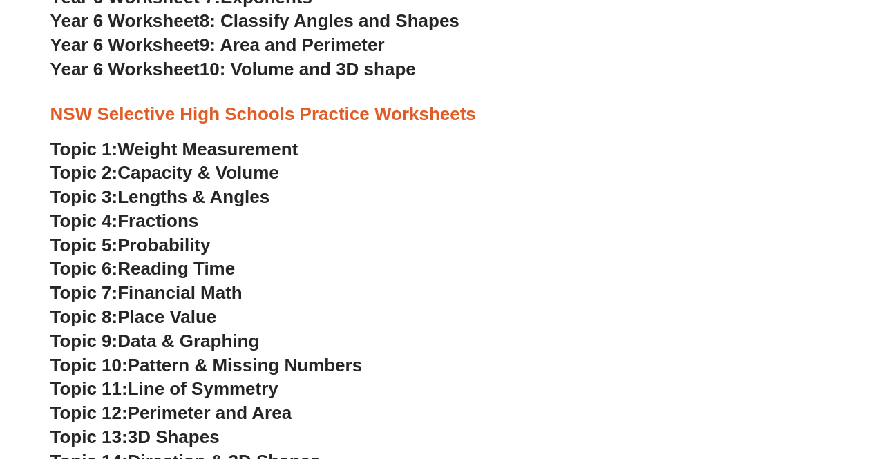
scroll to position [2831, 0]
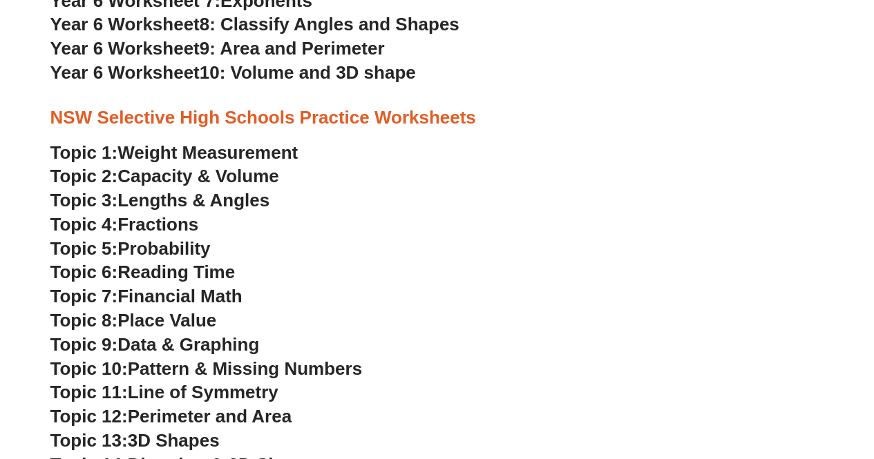
click at [774, 225] on h3 "Topic 4: Fractions" at bounding box center [437, 224] width 774 height 23
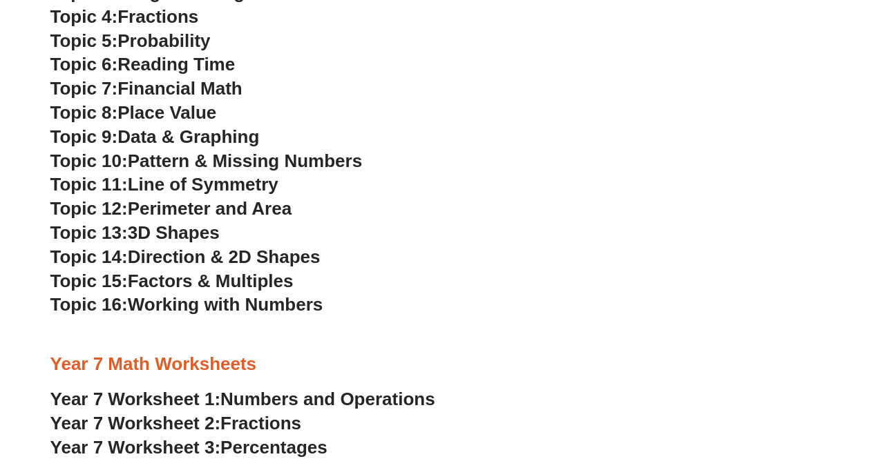
scroll to position [3040, 0]
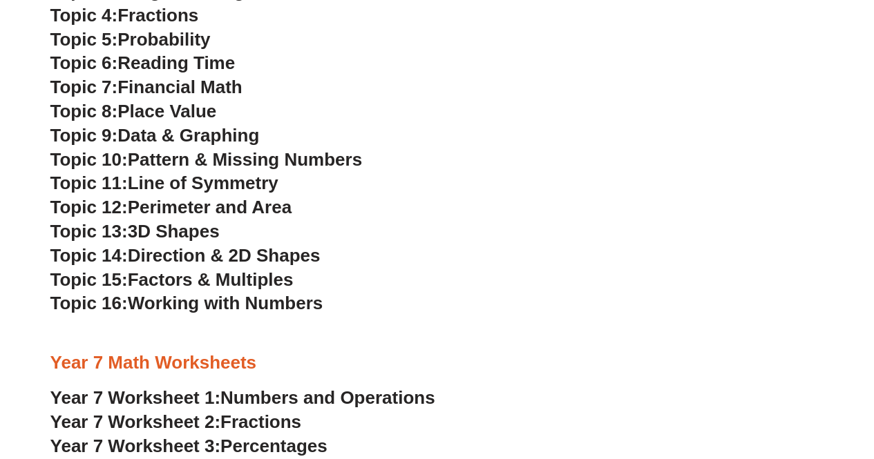
click at [91, 94] on span "Topic 7:" at bounding box center [84, 87] width 68 height 21
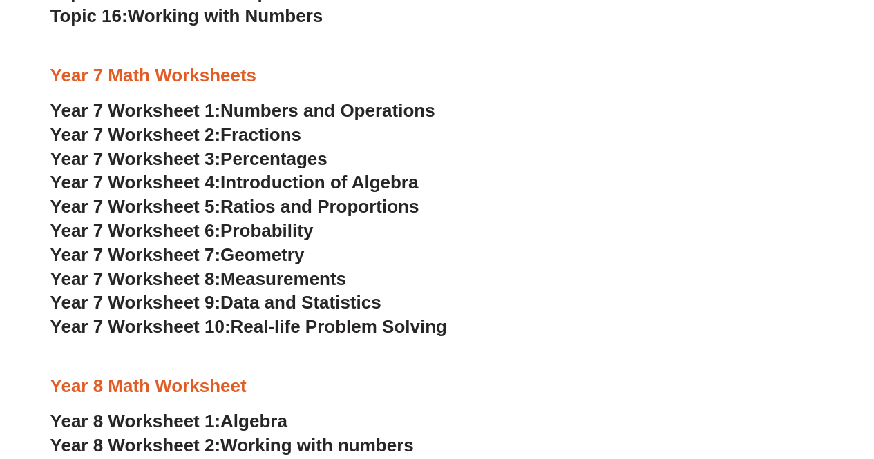
scroll to position [3333, 0]
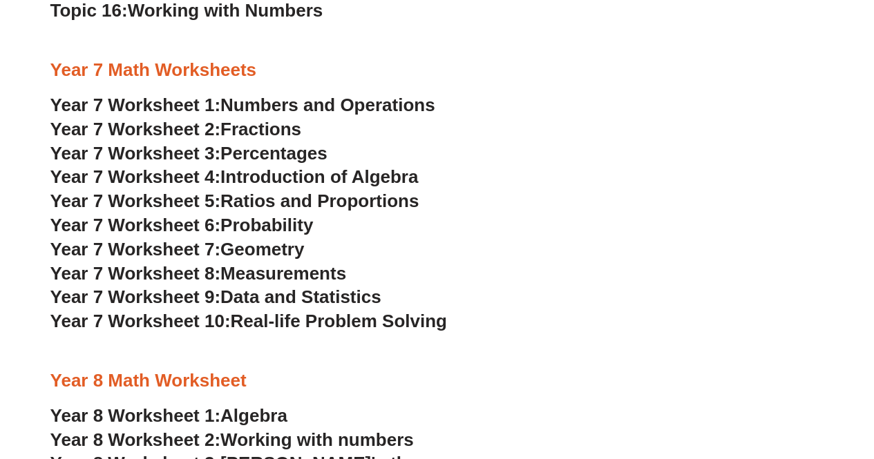
click at [99, 412] on span "Year 8 Worksheet 1:" at bounding box center [135, 416] width 171 height 21
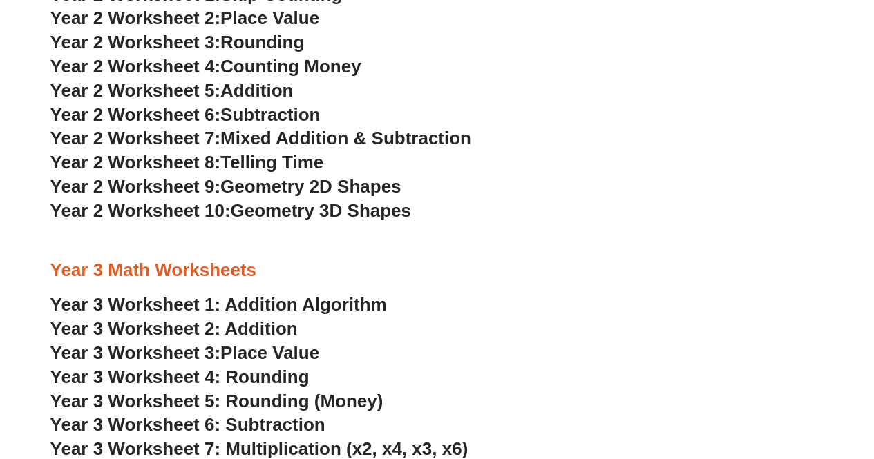
scroll to position [1452, 0]
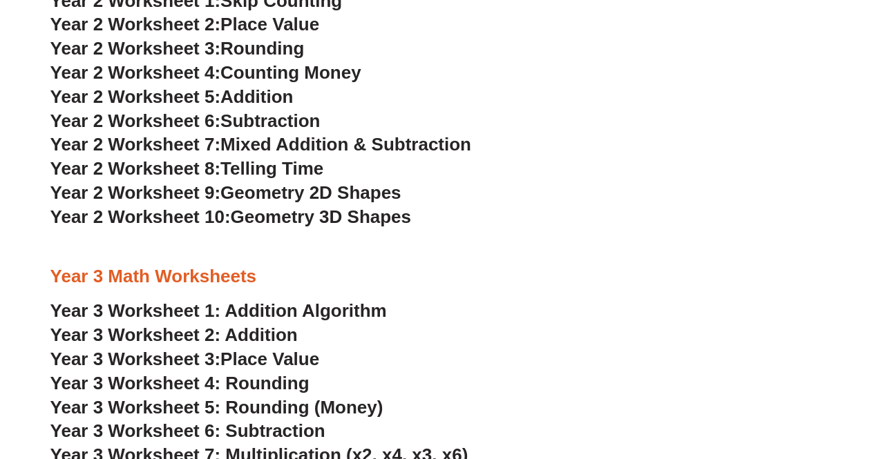
click at [199, 69] on span "Year 2 Worksheet 4:" at bounding box center [135, 72] width 171 height 21
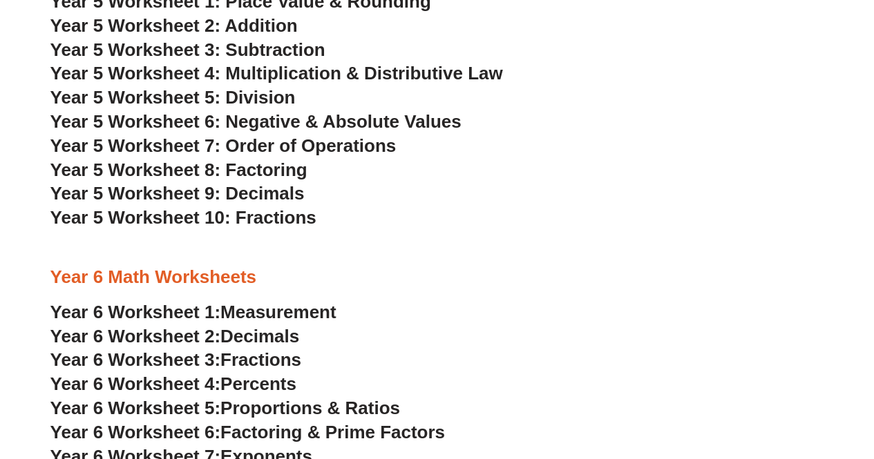
scroll to position [2373, 0]
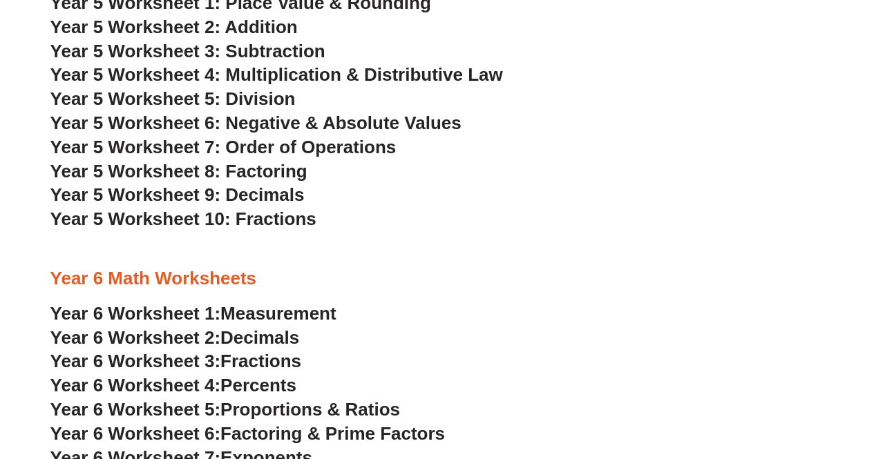
click at [160, 78] on span "Year 5 Worksheet 4: Multiplication & Distributive Law" at bounding box center [276, 74] width 453 height 21
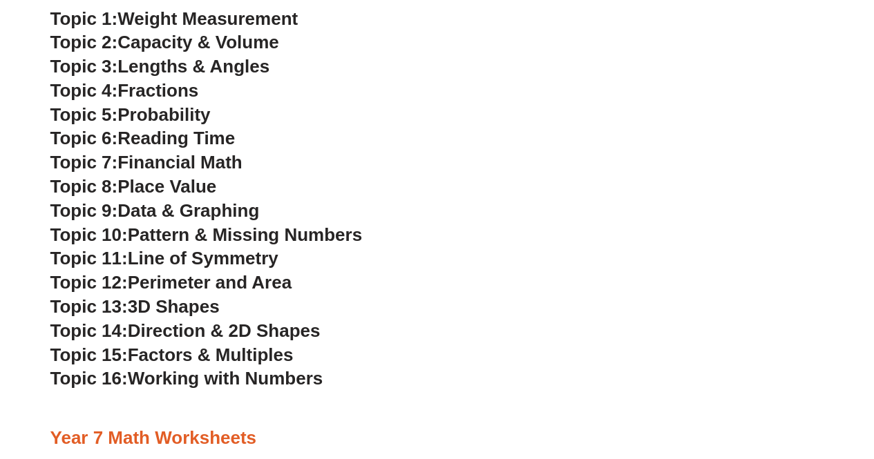
scroll to position [2973, 0]
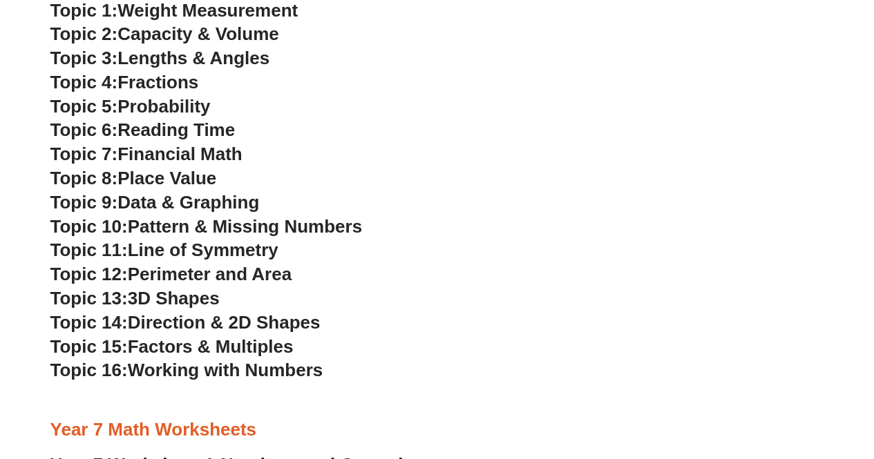
click at [165, 158] on span "Financial Math" at bounding box center [179, 154] width 124 height 21
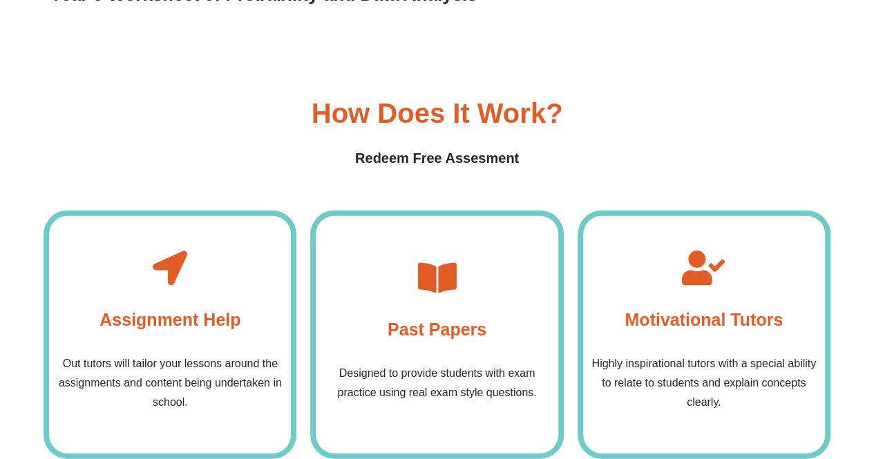
scroll to position [4260, 0]
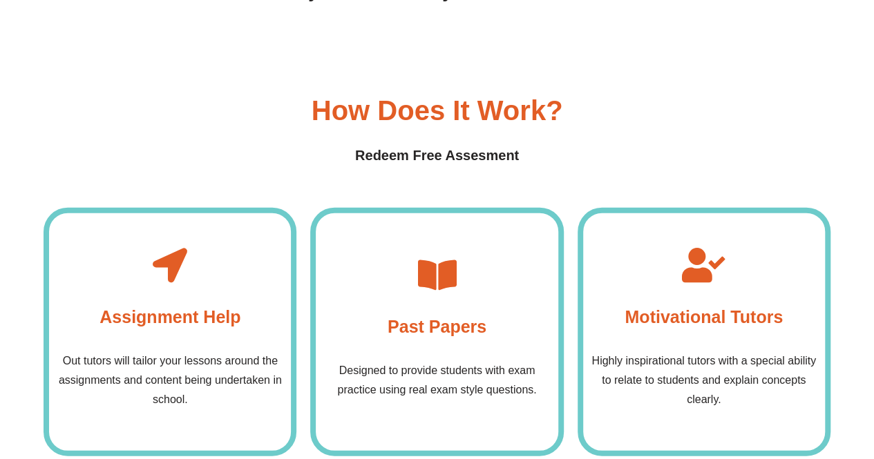
click at [442, 287] on icon at bounding box center [436, 275] width 35 height 35
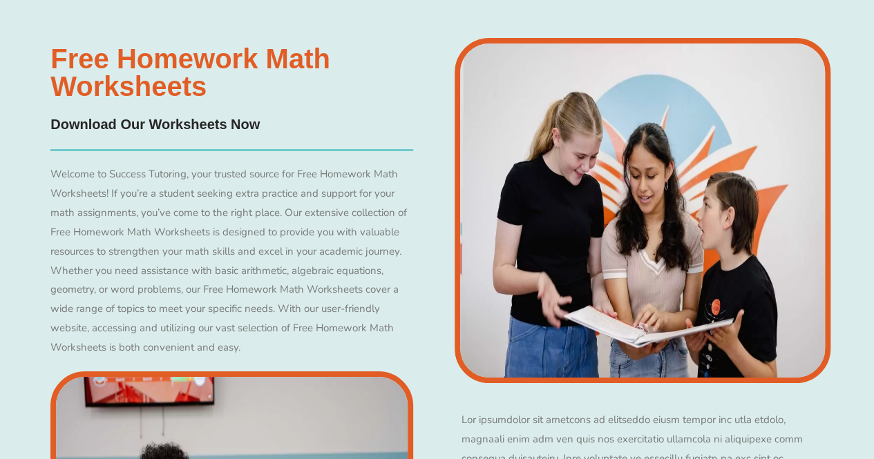
scroll to position [7637, 0]
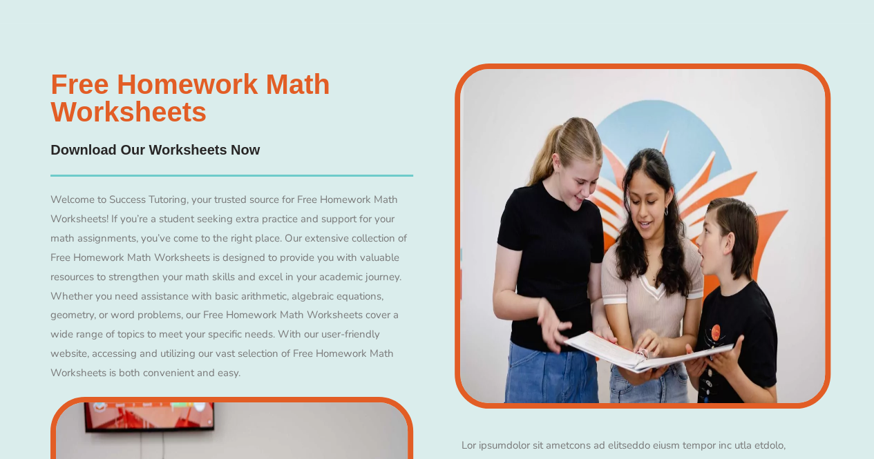
click at [91, 161] on h4 "Download Our Worksheets Now" at bounding box center [231, 150] width 363 height 21
click at [84, 126] on h3 "Free Homework Math Worksheets" at bounding box center [231, 97] width 363 height 55
click at [665, 262] on img at bounding box center [643, 236] width 376 height 345
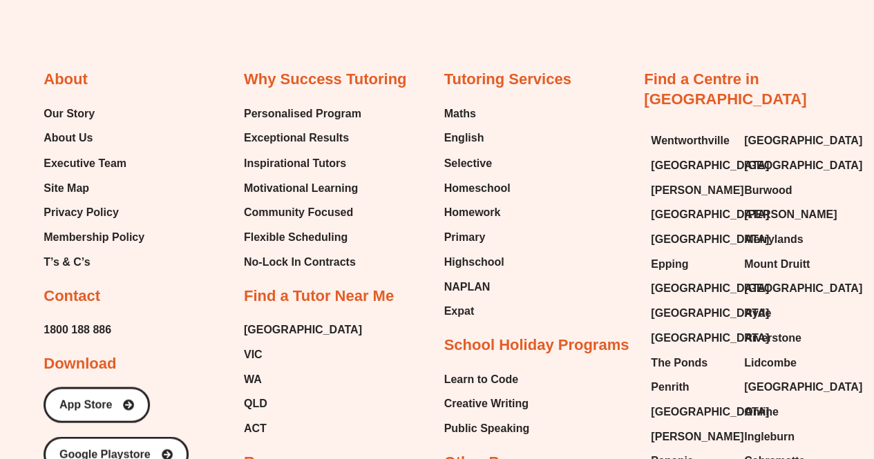
scroll to position [9034, 0]
